Goal: Task Accomplishment & Management: Manage account settings

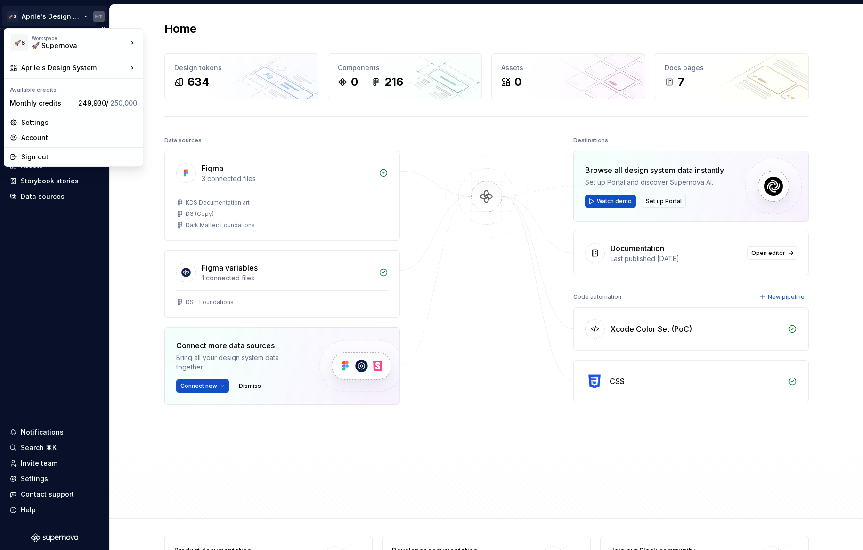
click at [55, 16] on html "🚀S Aprile's Design System HT Home Documentation Analytics Code automation Desig…" at bounding box center [431, 275] width 863 height 550
click at [41, 152] on div "Sign out" at bounding box center [79, 156] width 116 height 9
